Goal: Task Accomplishment & Management: Manage account settings

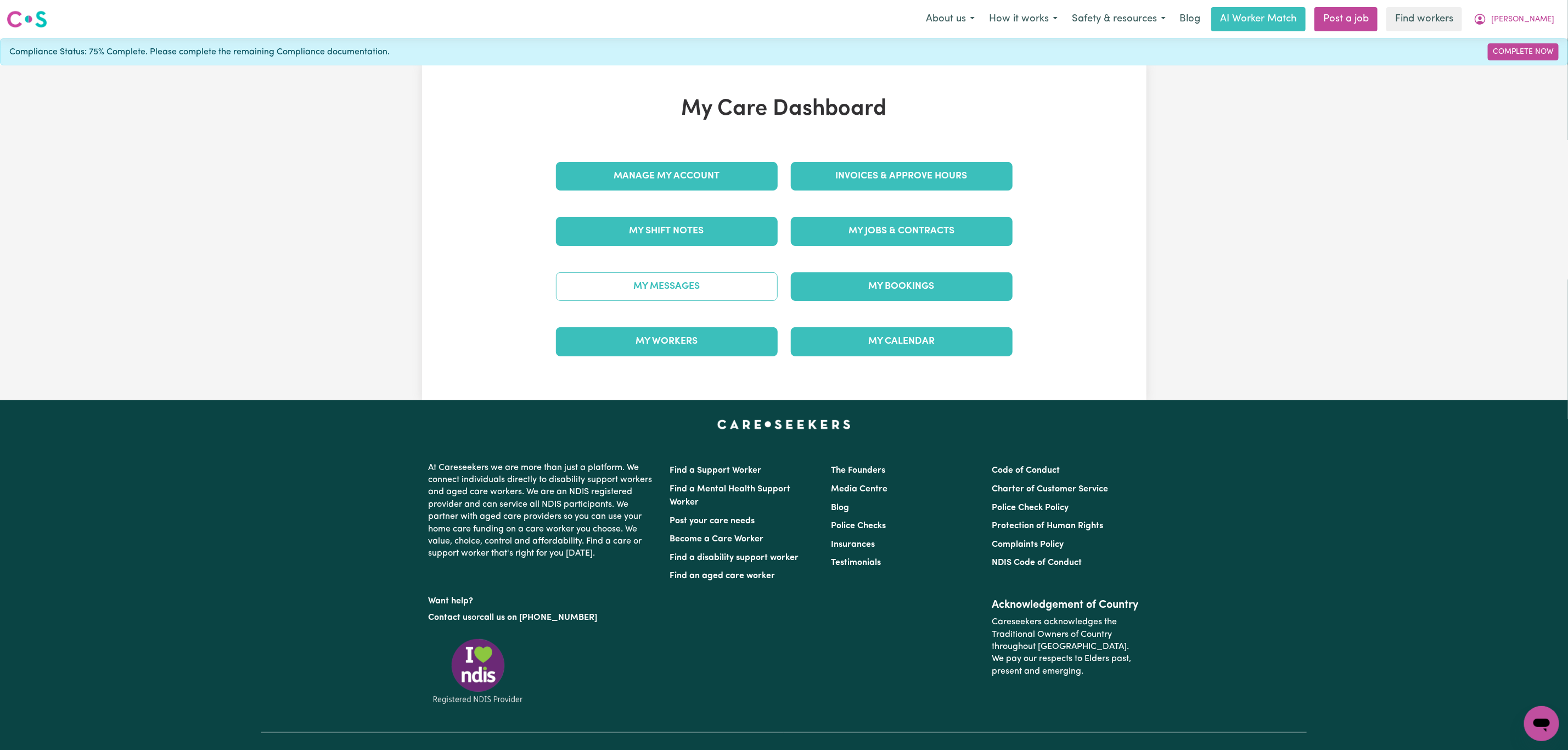
click at [709, 282] on link "My Messages" at bounding box center [666, 286] width 222 height 28
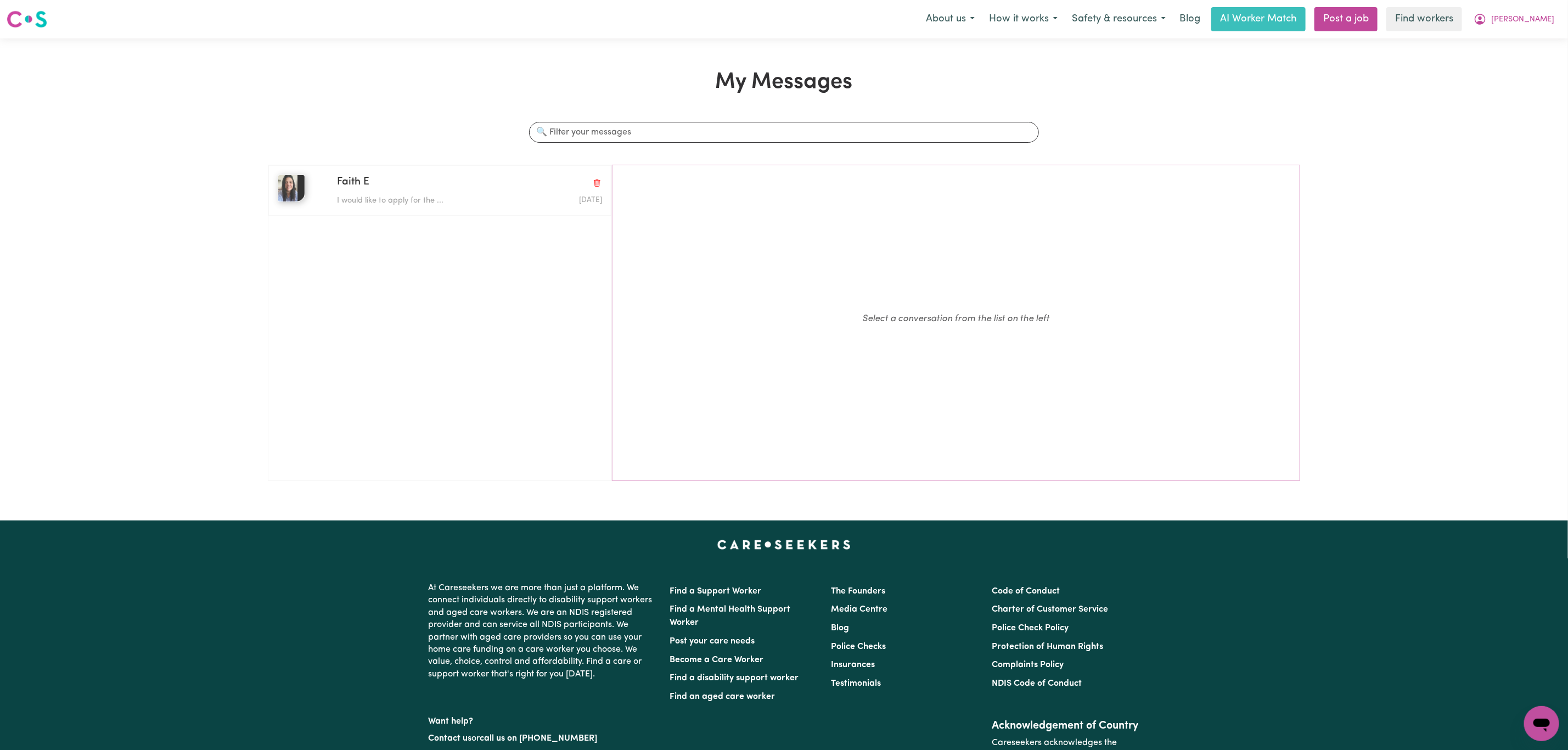
drag, startPoint x: 429, startPoint y: 195, endPoint x: 1094, endPoint y: 50, distance: 680.6
click at [430, 195] on p "I would like to apply for the ..." at bounding box center [425, 201] width 176 height 12
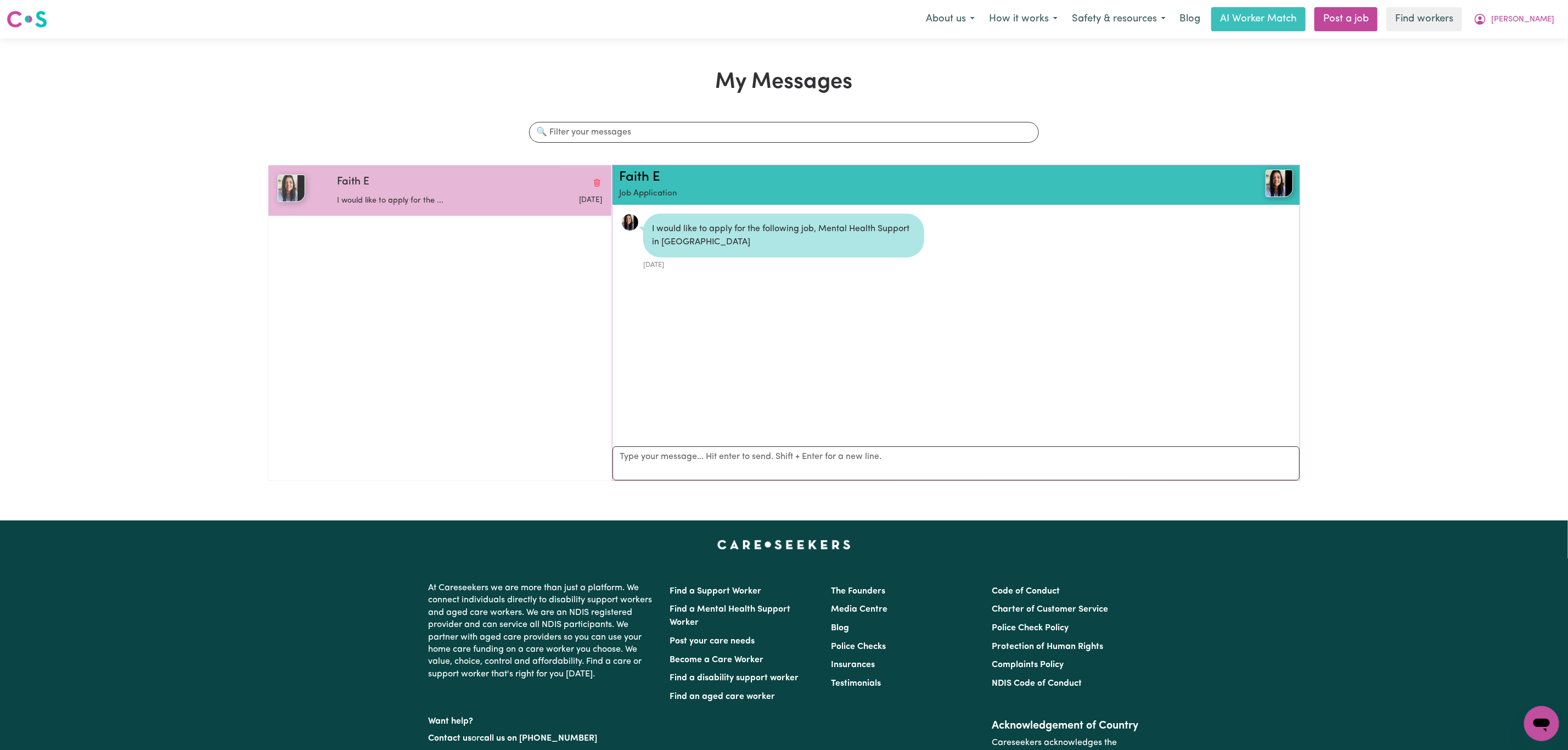
scroll to position [7, 0]
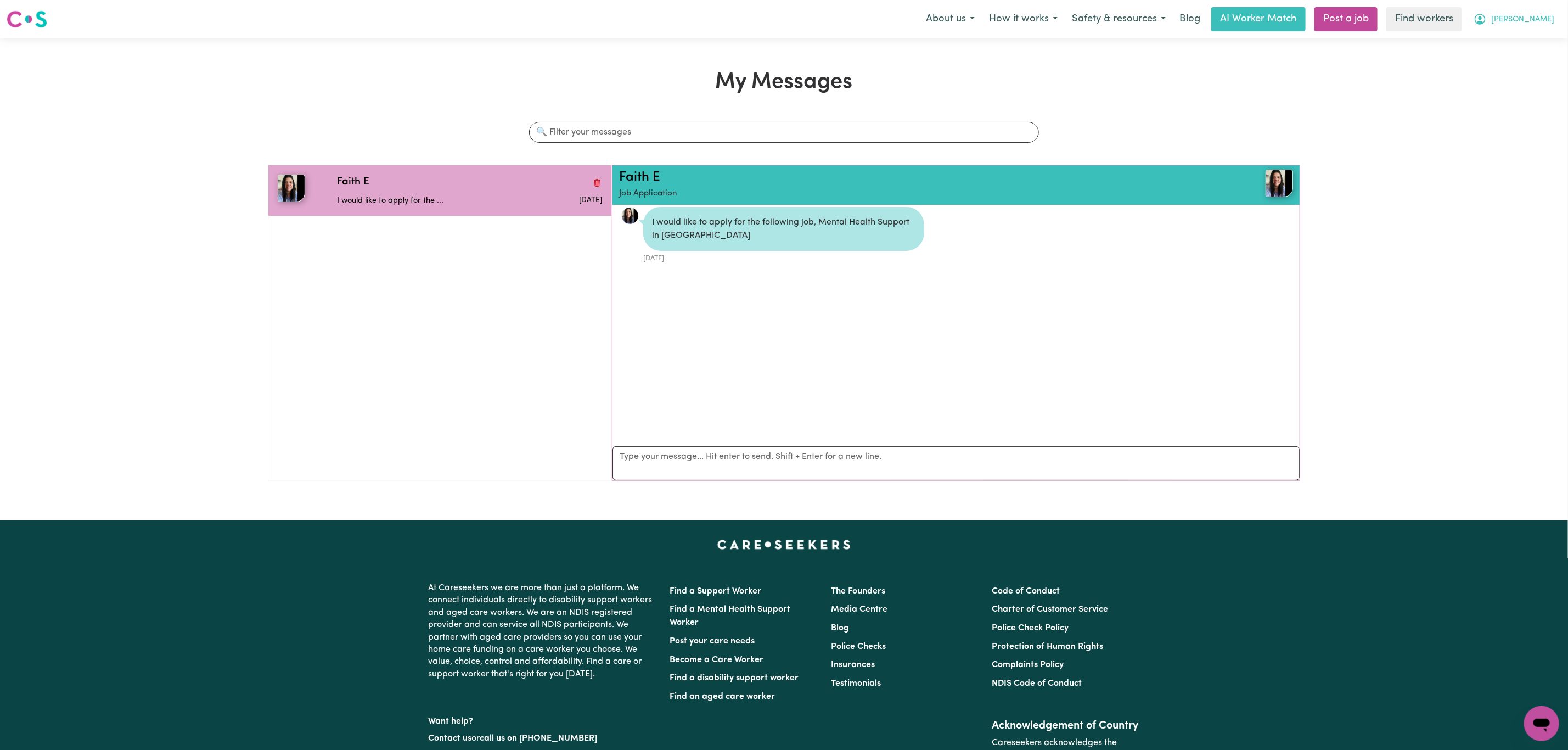
drag, startPoint x: 1537, startPoint y: 15, endPoint x: 1526, endPoint y: 28, distance: 17.0
click at [1538, 15] on span "[PERSON_NAME]" at bounding box center [1523, 19] width 63 height 12
click at [1497, 40] on link "My Dashboard" at bounding box center [1517, 43] width 87 height 21
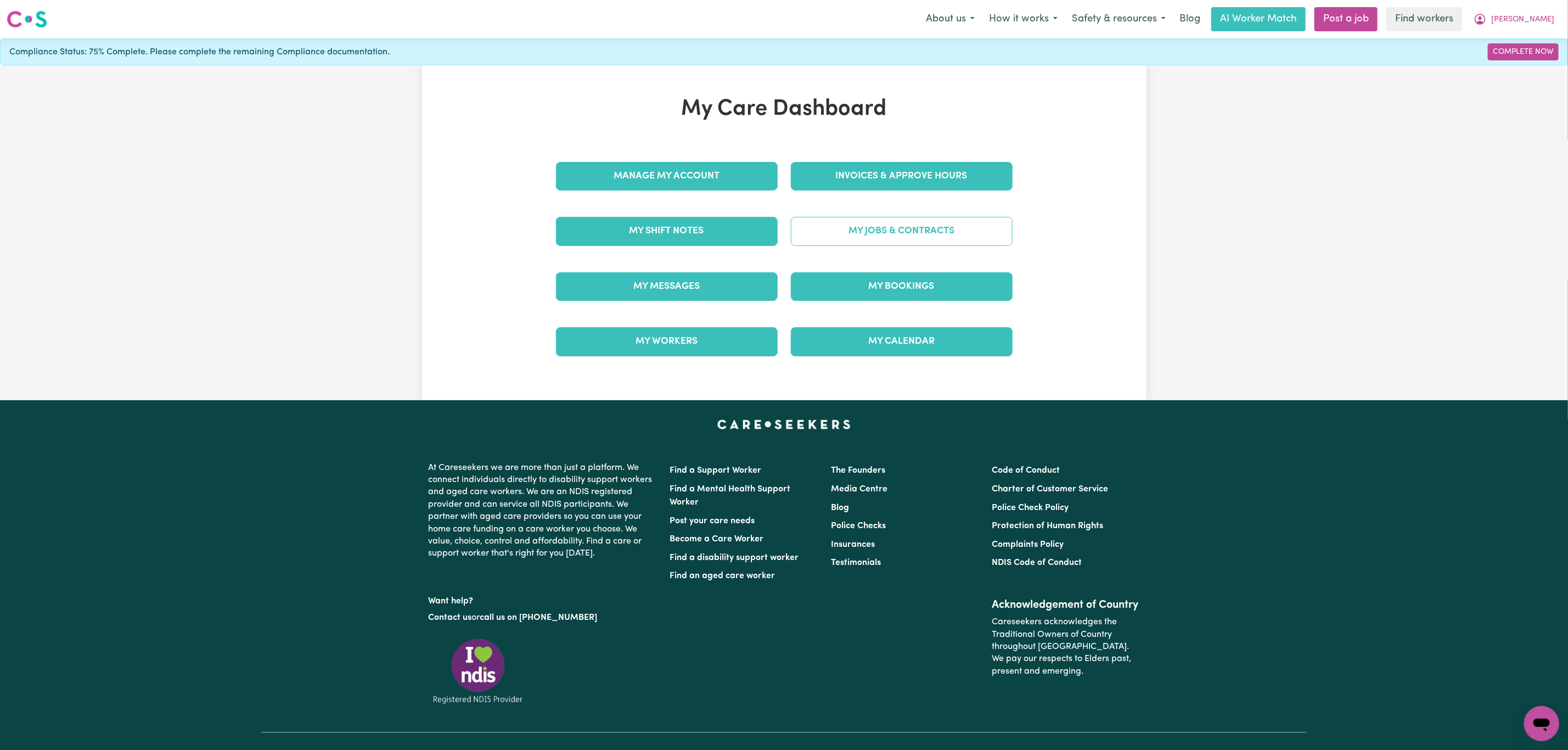
click at [855, 240] on link "My Jobs & Contracts" at bounding box center [902, 231] width 222 height 28
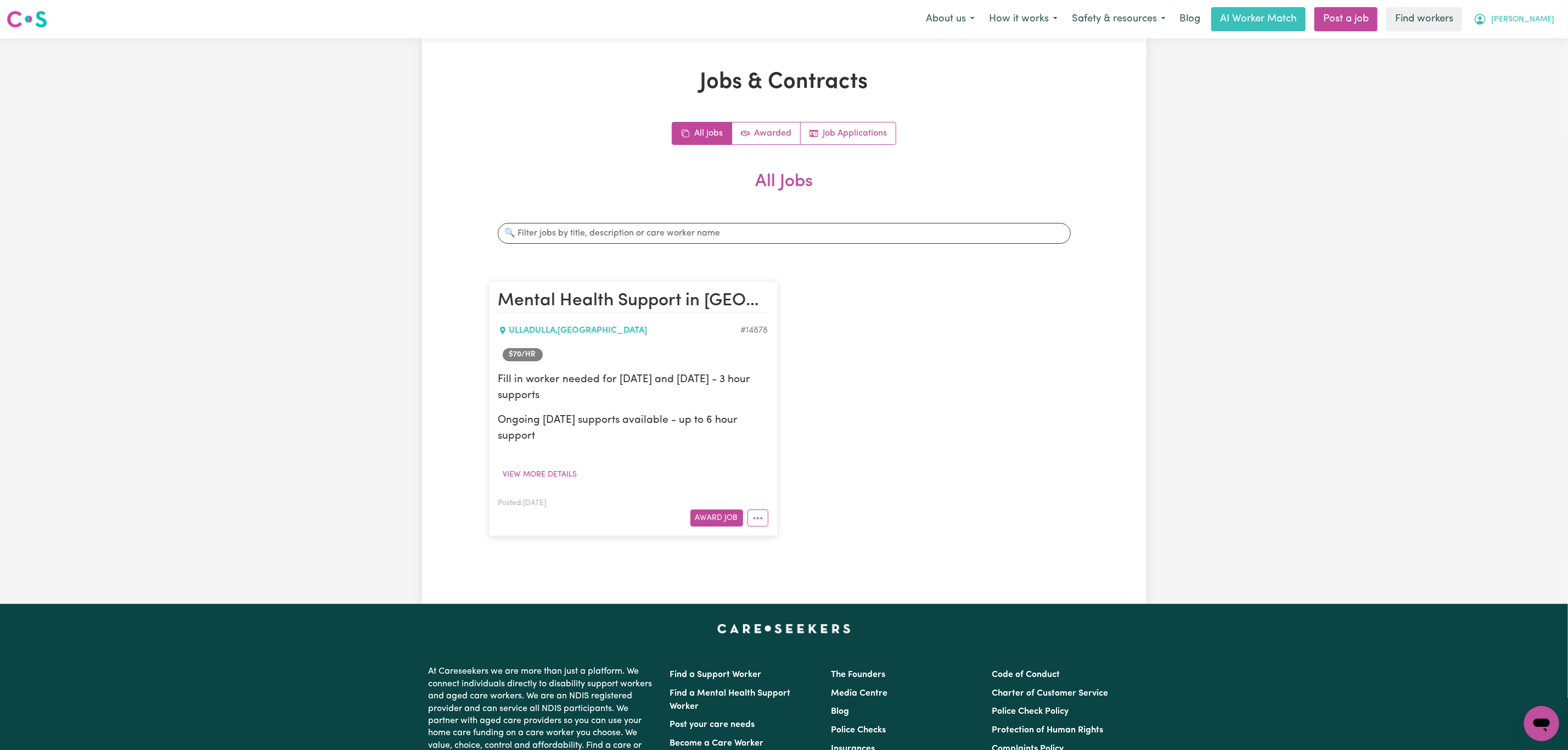
click at [1519, 25] on button "[PERSON_NAME]" at bounding box center [1514, 19] width 95 height 23
click at [1524, 70] on link "Logout" at bounding box center [1517, 63] width 87 height 21
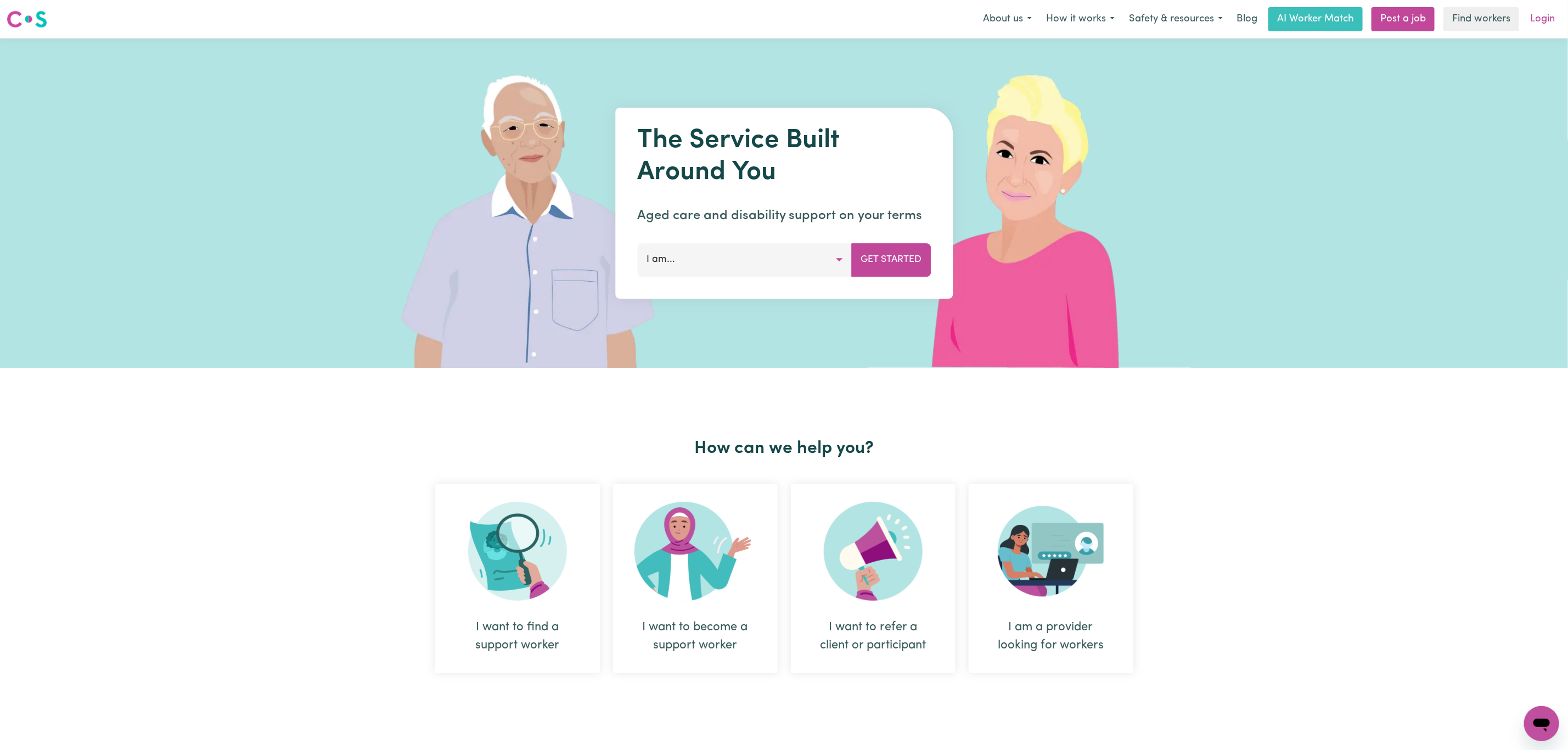
click at [1530, 23] on link "Login" at bounding box center [1542, 19] width 38 height 24
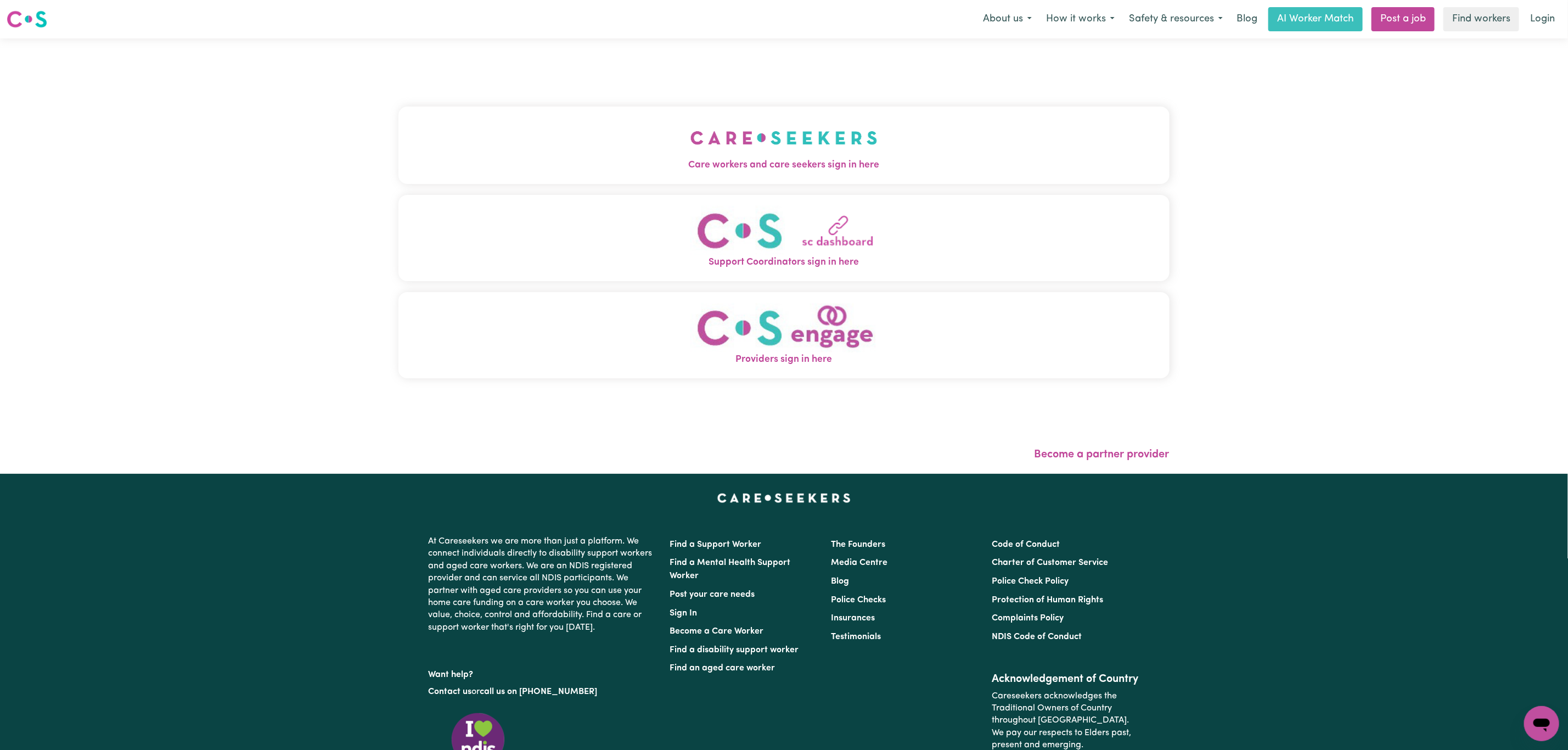
click at [621, 127] on button "Care workers and care seekers sign in here" at bounding box center [784, 145] width 771 height 77
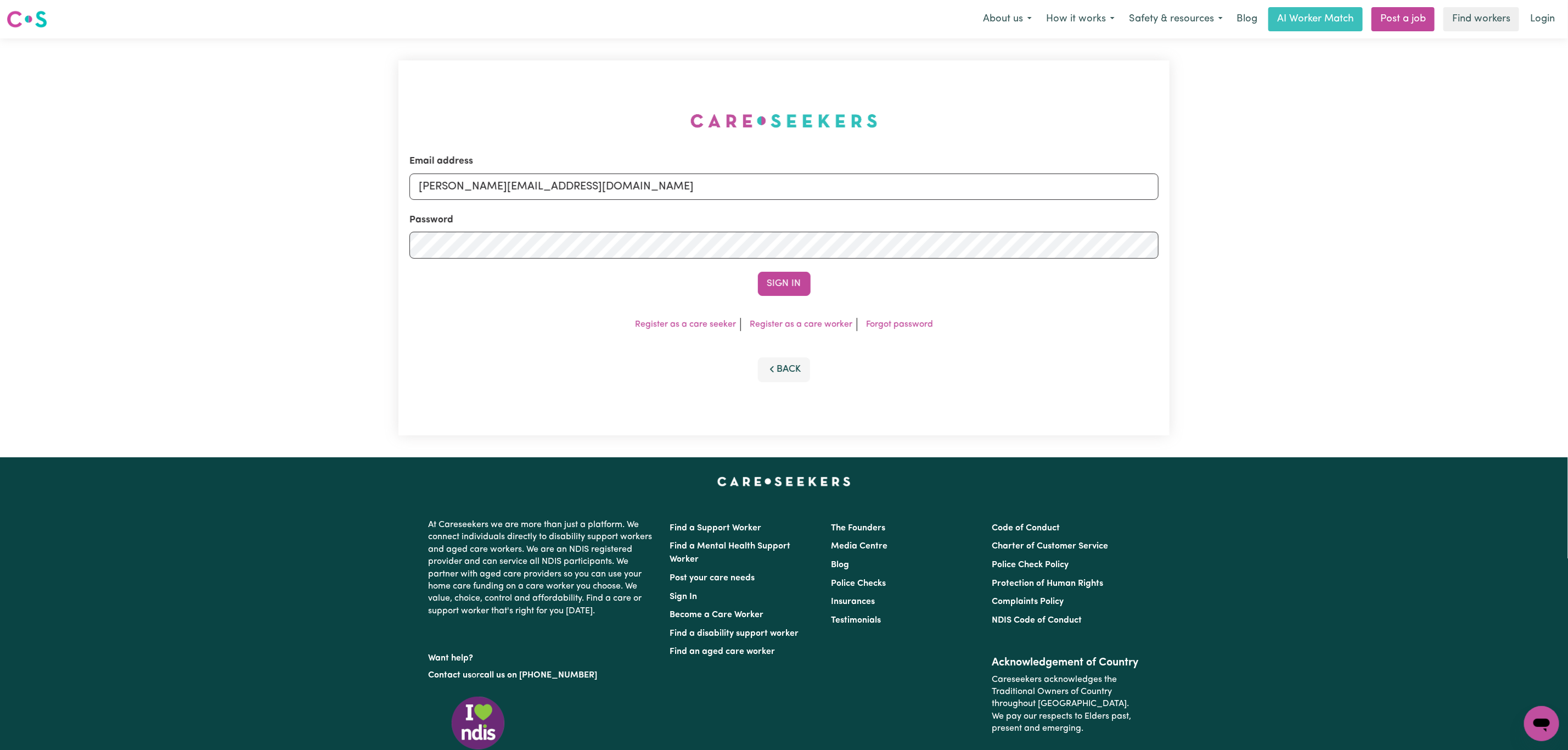
click at [516, 185] on div "Email address [PERSON_NAME][EMAIL_ADDRESS][DOMAIN_NAME] Password Sign In Regist…" at bounding box center [784, 247] width 784 height 419
click at [512, 188] on input "[PERSON_NAME][EMAIL_ADDRESS][DOMAIN_NAME]" at bounding box center [784, 187] width 750 height 26
drag, startPoint x: 474, startPoint y: 186, endPoint x: 807, endPoint y: 191, distance: 333.0
click at [807, 190] on input "[EMAIL_ADDRESS][PERSON_NAME][DOMAIN_NAME]" at bounding box center [784, 187] width 750 height 26
click at [768, 280] on button "Sign In" at bounding box center [784, 284] width 53 height 24
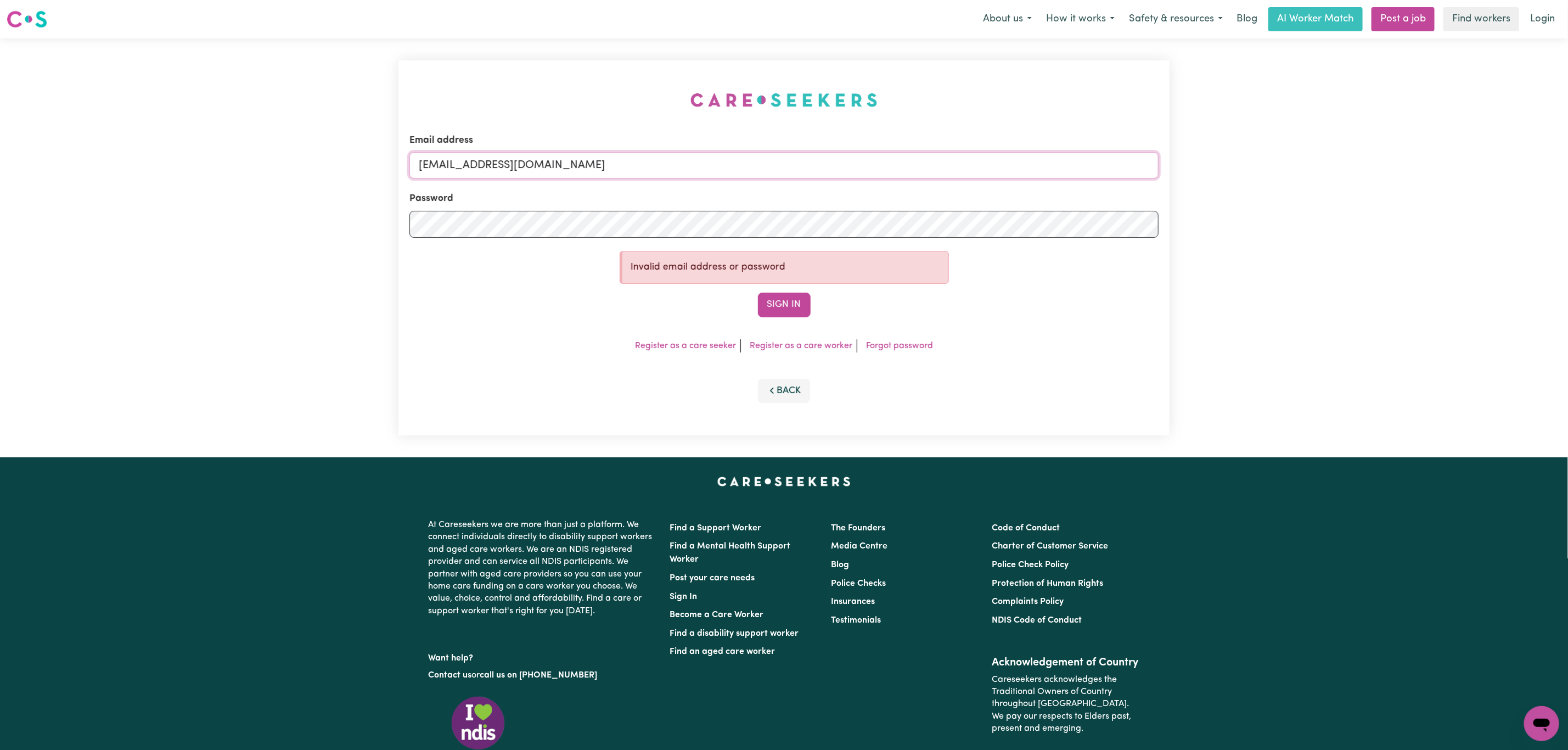
click at [474, 165] on input "[EMAIL_ADDRESS][DOMAIN_NAME]" at bounding box center [784, 165] width 750 height 26
click at [797, 170] on input "[EMAIL_ADDRESS][DOMAIN_NAME]" at bounding box center [784, 165] width 750 height 26
click at [795, 298] on button "Sign In" at bounding box center [784, 304] width 53 height 24
click at [595, 174] on input "[EMAIL_ADDRESS][DOMAIN_NAME]" at bounding box center [784, 165] width 750 height 26
drag, startPoint x: 474, startPoint y: 165, endPoint x: 972, endPoint y: 182, distance: 498.3
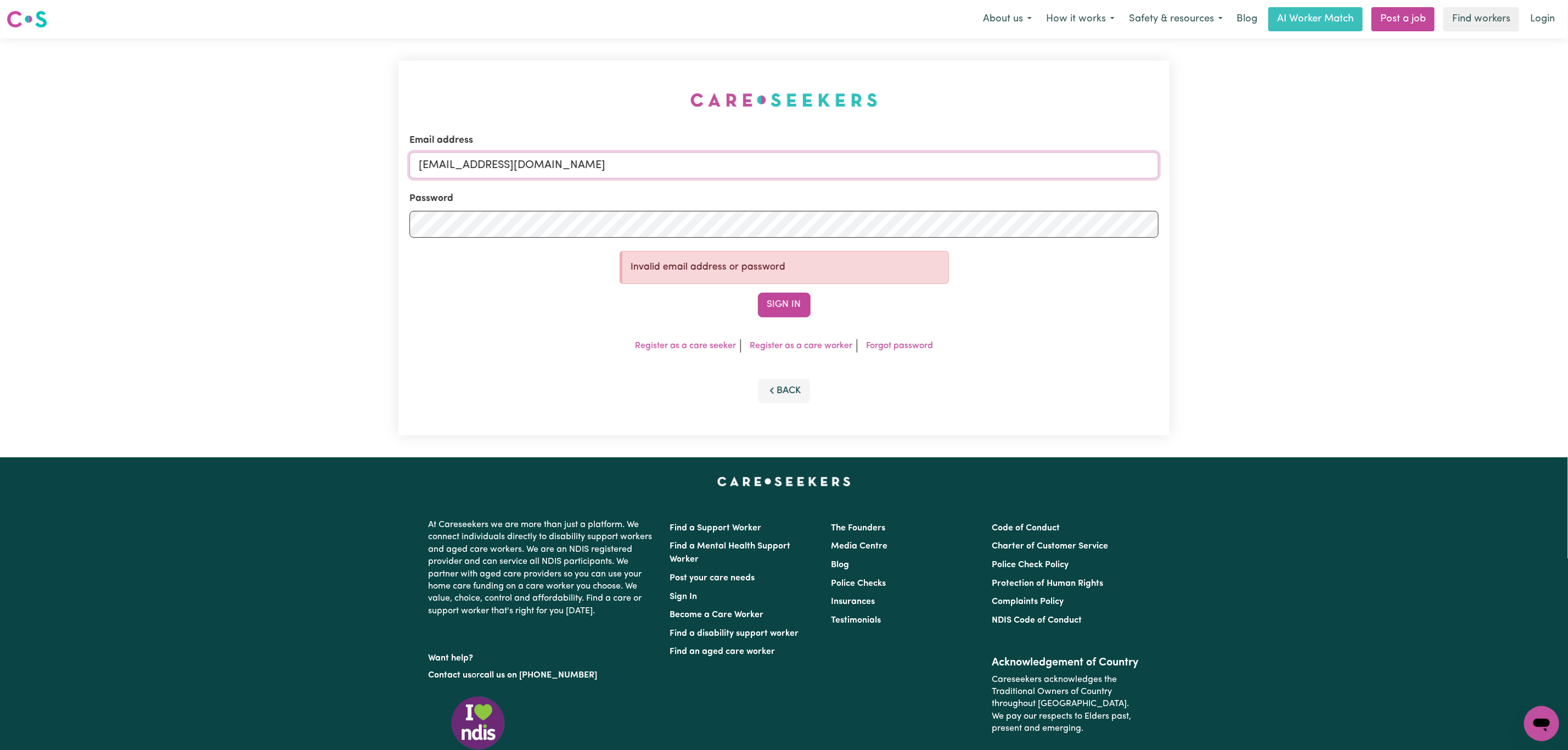
click at [972, 182] on form "Email address [EMAIL_ADDRESS][DOMAIN_NAME] Password Invalid email address or pa…" at bounding box center [784, 225] width 750 height 184
paste input "[EMAIL_ADDRESS][PERSON_NAME][DOMAIN_NAME]"
type input "superuser~[EMAIL_ADDRESS][PERSON_NAME][DOMAIN_NAME]"
click at [763, 309] on button "Sign In" at bounding box center [784, 304] width 53 height 24
